Goal: Navigation & Orientation: Find specific page/section

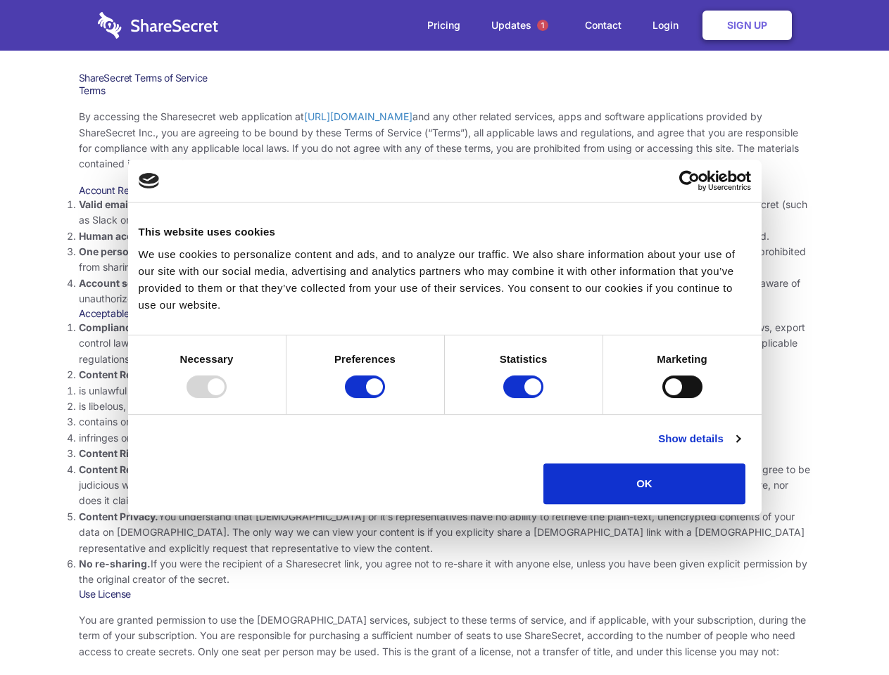
click at [444, 338] on li "Compliance with local laws and regulations. Your use of the Sharesecret must no…" at bounding box center [445, 343] width 732 height 47
click at [227, 398] on div at bounding box center [206, 387] width 40 height 23
click at [385, 398] on input "Preferences" at bounding box center [365, 387] width 40 height 23
checkbox input "false"
click at [525, 398] on input "Statistics" at bounding box center [523, 387] width 40 height 23
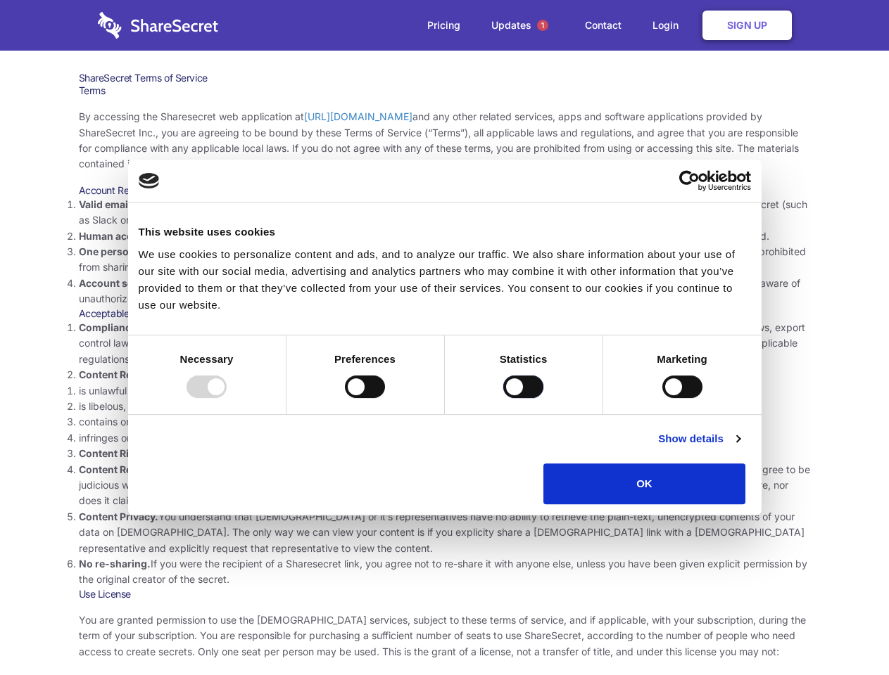
checkbox input "false"
click at [662, 398] on input "Marketing" at bounding box center [682, 387] width 40 height 23
checkbox input "true"
click at [739, 447] on link "Show details" at bounding box center [699, 439] width 82 height 17
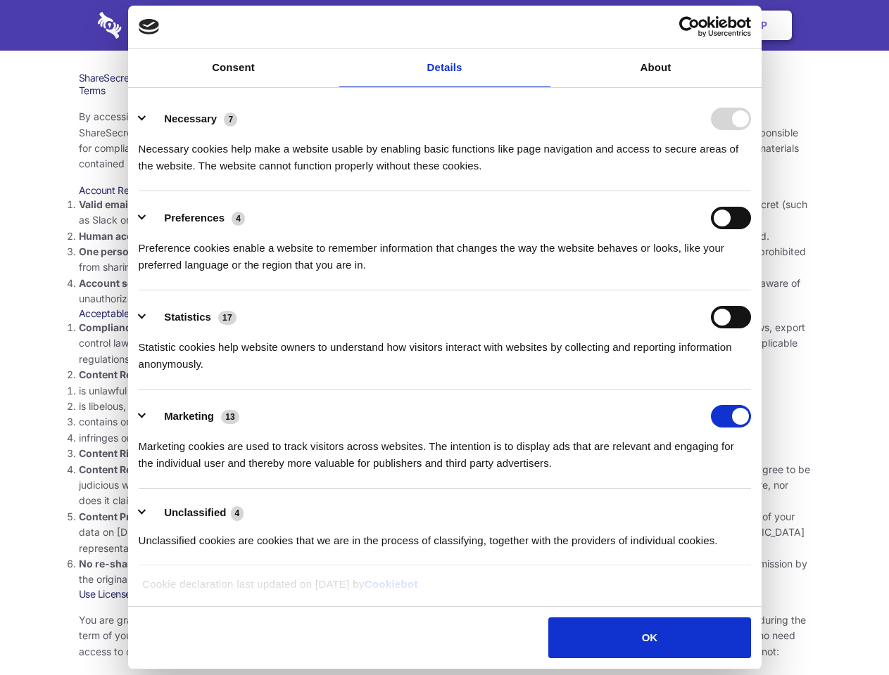
click at [751, 191] on li "Necessary 7 Necessary cookies help make a website usable by enabling basic func…" at bounding box center [445, 141] width 612 height 99
click at [542, 25] on span "1" at bounding box center [542, 25] width 11 height 11
